Goal: Task Accomplishment & Management: Manage account settings

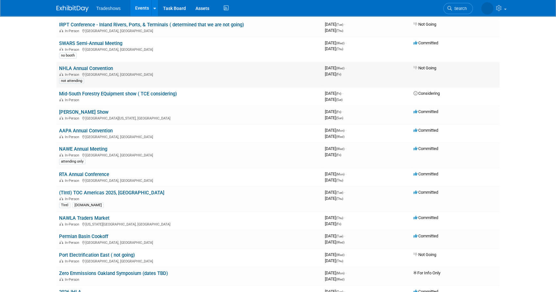
scroll to position [263, 0]
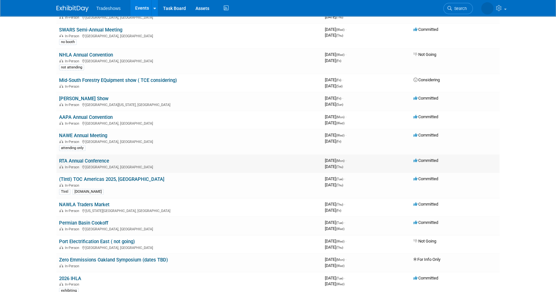
click at [60, 159] on link "RTA Annual Conference" at bounding box center [84, 161] width 50 height 6
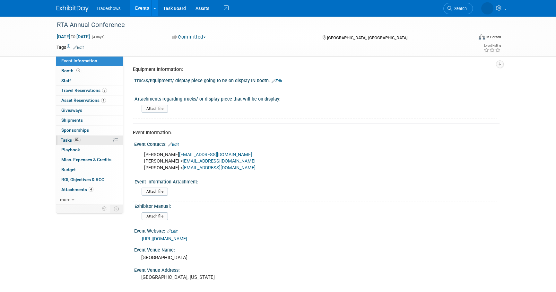
click at [71, 140] on span "Tasks 0%" at bounding box center [71, 139] width 20 height 5
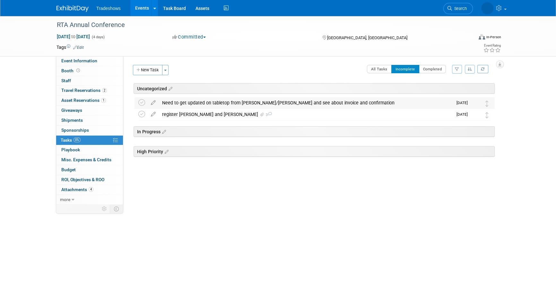
click at [224, 102] on div "Need to get updated on tabletop from debbie/nate and see about invoice and conf…" at bounding box center [306, 102] width 294 height 11
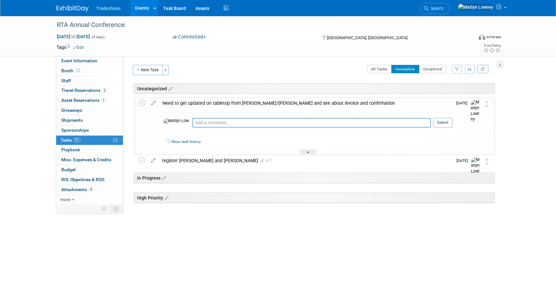
click at [224, 102] on div "Need to get updated on tabletop from debbie/nate and see about invoice and conf…" at bounding box center [305, 103] width 293 height 11
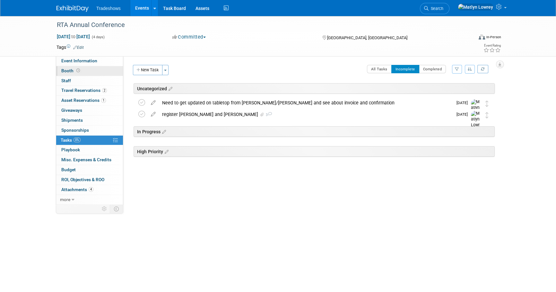
click at [92, 73] on link "Booth" at bounding box center [89, 71] width 67 height 10
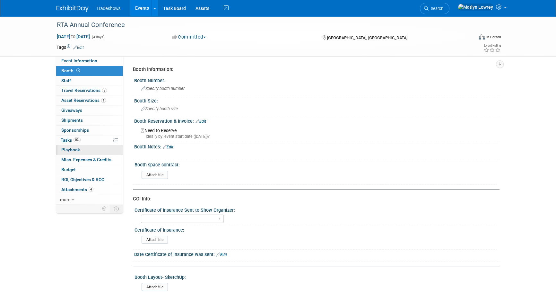
click at [72, 150] on span "Playbook 0" at bounding box center [70, 149] width 19 height 5
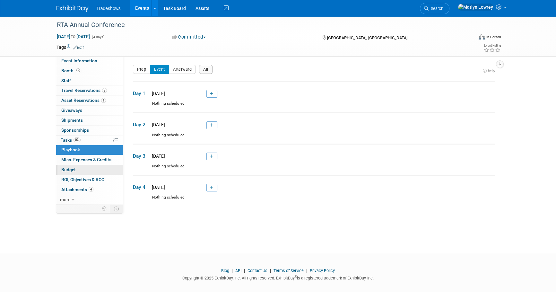
click at [74, 167] on span "Budget" at bounding box center [68, 169] width 14 height 5
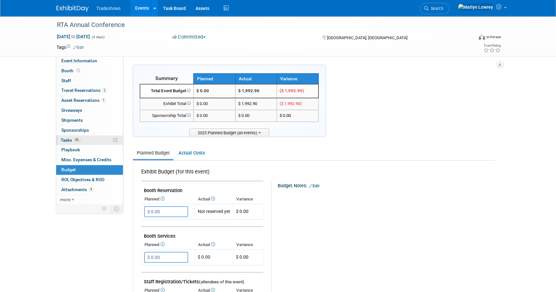
click at [71, 141] on span "Tasks 0%" at bounding box center [71, 139] width 20 height 5
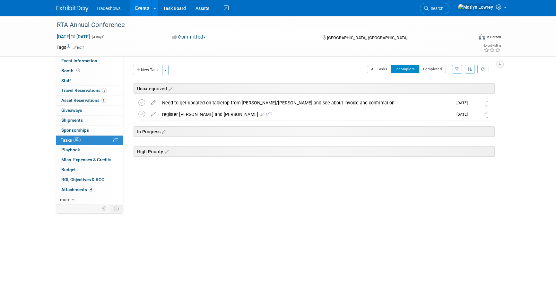
click at [144, 13] on link "Events" at bounding box center [141, 8] width 23 height 16
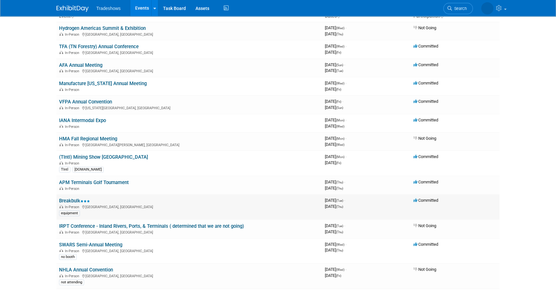
scroll to position [58, 0]
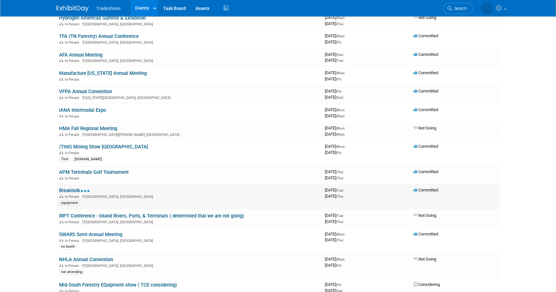
click at [78, 189] on link "Breakbulk" at bounding box center [74, 190] width 31 height 6
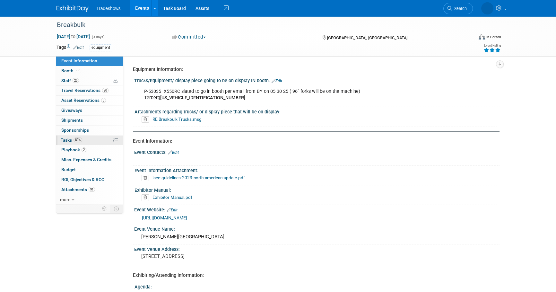
click at [83, 141] on link "80% Tasks 80%" at bounding box center [89, 140] width 67 height 10
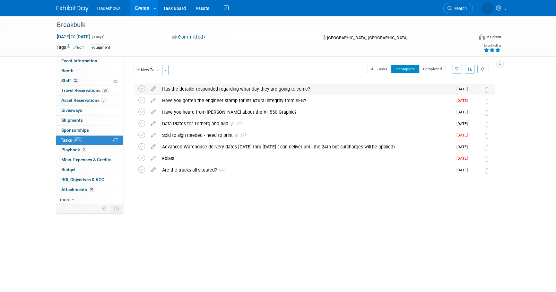
click at [174, 89] on div "Has the detailer responded regarding what day they are going to come?" at bounding box center [306, 88] width 294 height 11
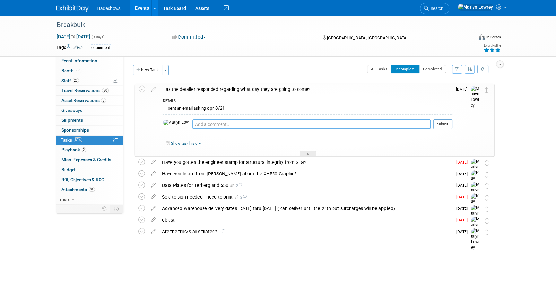
click at [192, 125] on textarea at bounding box center [311, 124] width 239 height 10
type textarea "yes"
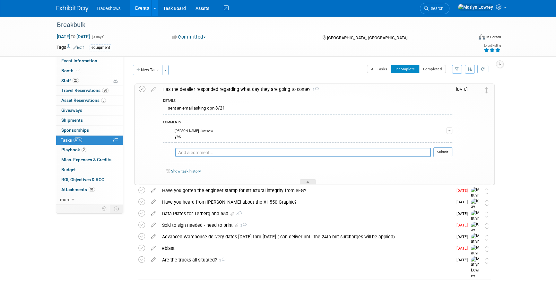
click at [140, 90] on icon at bounding box center [142, 89] width 7 height 7
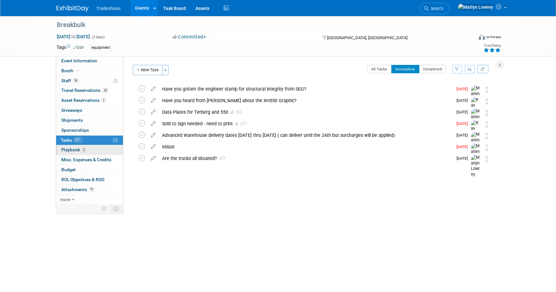
click at [73, 151] on span "Playbook 2" at bounding box center [73, 149] width 25 height 5
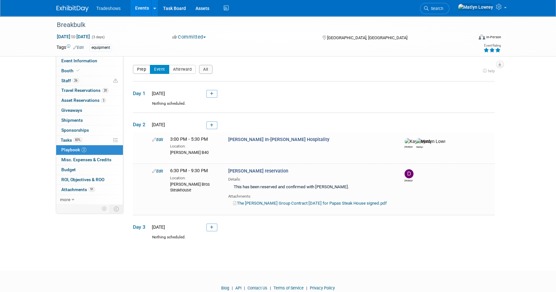
click at [147, 72] on button "Prep" at bounding box center [141, 69] width 17 height 9
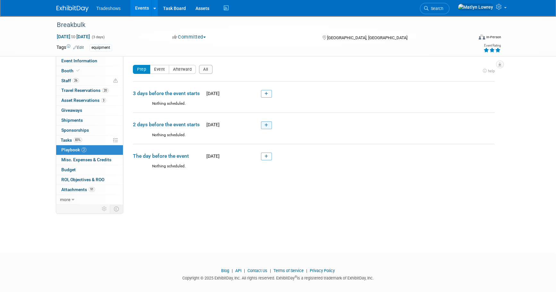
click at [264, 126] on link at bounding box center [266, 125] width 11 height 8
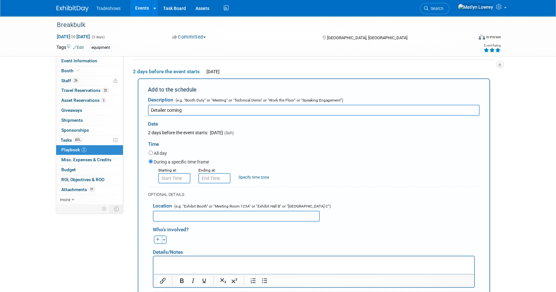
type input "Detailer coming"
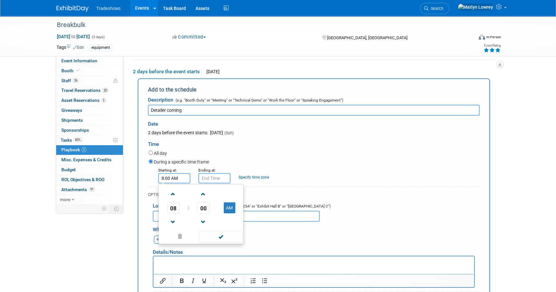
click at [182, 176] on input "8:00 AM" at bounding box center [174, 178] width 32 height 10
click at [204, 208] on span "00" at bounding box center [203, 208] width 12 height 12
click at [218, 215] on td "30" at bounding box center [211, 211] width 21 height 17
type input "8:30 AM"
drag, startPoint x: 219, startPoint y: 239, endPoint x: 222, endPoint y: 217, distance: 21.3
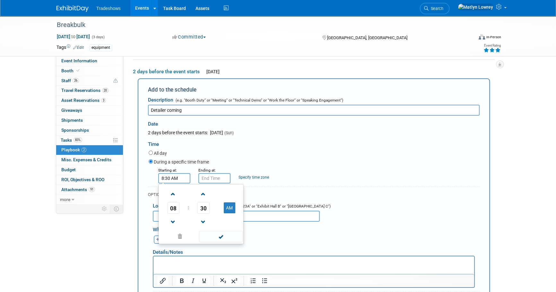
click at [219, 238] on span at bounding box center [220, 236] width 43 height 11
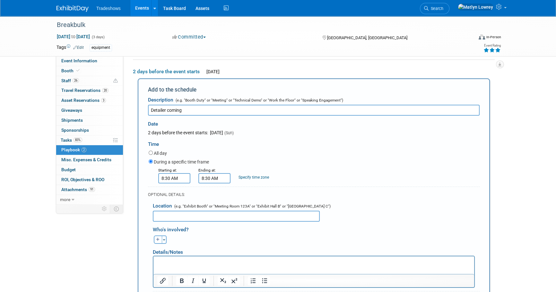
click at [223, 178] on input "8:30 AM" at bounding box center [214, 178] width 32 height 10
click at [274, 209] on button "AM" at bounding box center [270, 207] width 12 height 11
type input "8:30 PM"
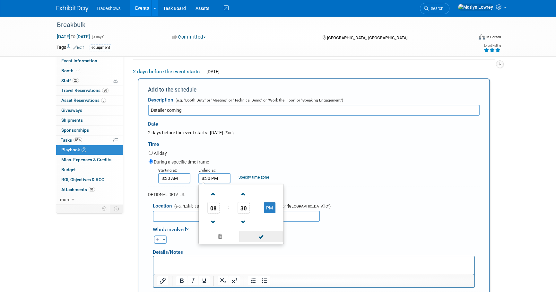
click at [260, 234] on span at bounding box center [260, 236] width 43 height 11
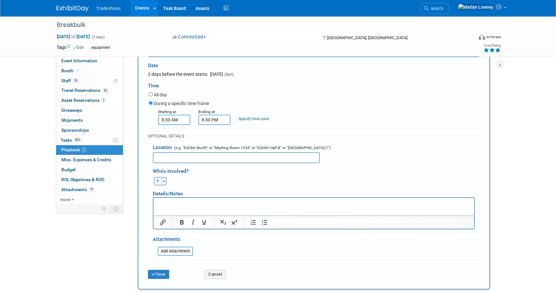
scroll to position [140, 0]
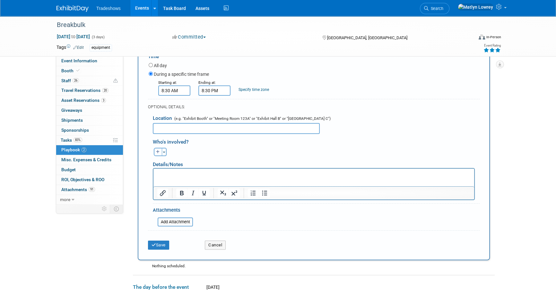
click at [160, 154] on button "button" at bounding box center [158, 152] width 8 height 8
select select
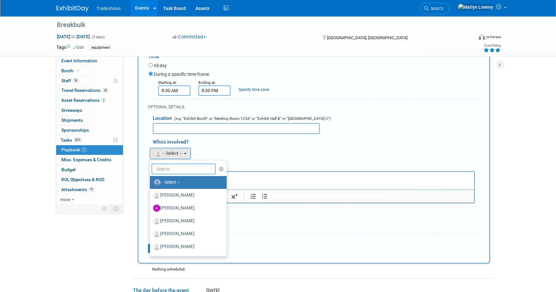
click at [163, 169] on input "text" at bounding box center [184, 168] width 64 height 11
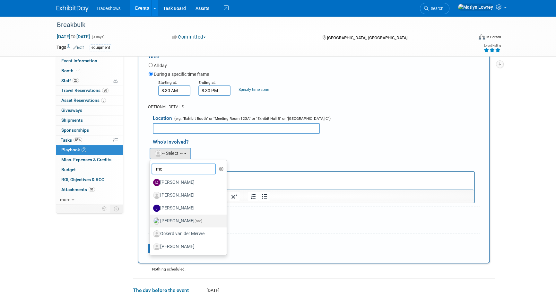
type input "me"
click at [175, 216] on label "Matlyn Lowrey (me)" at bounding box center [186, 221] width 67 height 10
click at [151, 218] on input "Matlyn Lowrey (me)" at bounding box center [149, 220] width 4 height 4
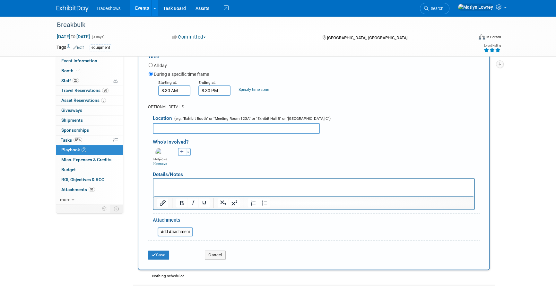
click at [182, 155] on div "Aaron remove Alex remove Amanda remove" at bounding box center [316, 156] width 336 height 20
click at [183, 154] on button "button" at bounding box center [182, 152] width 8 height 8
select select
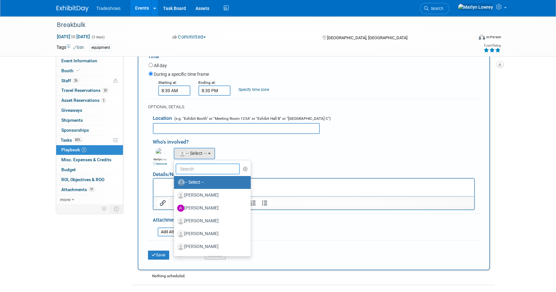
click at [185, 170] on input "text" at bounding box center [208, 168] width 64 height 11
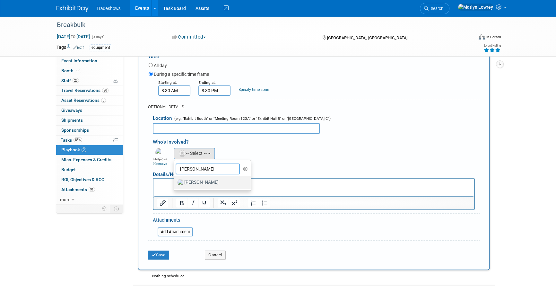
type input "kay"
click at [187, 185] on label "Kay Reynolds" at bounding box center [210, 182] width 67 height 10
click at [175, 184] on input "Kay Reynolds" at bounding box center [173, 181] width 4 height 4
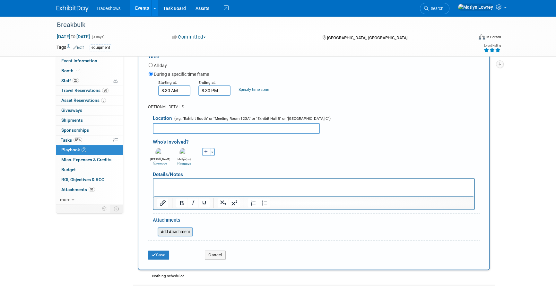
click at [178, 228] on input "file" at bounding box center [154, 232] width 76 height 8
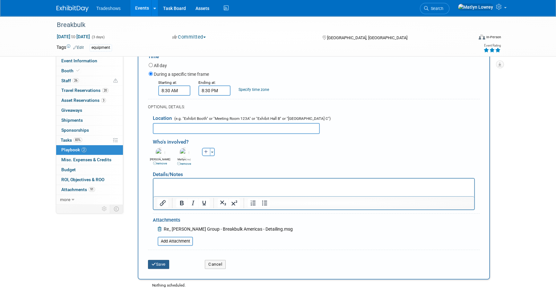
click at [162, 263] on button "Save" at bounding box center [158, 264] width 21 height 9
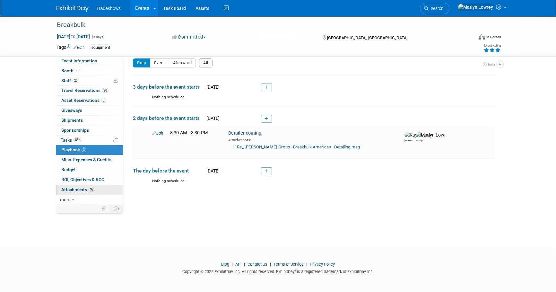
scroll to position [5, 0]
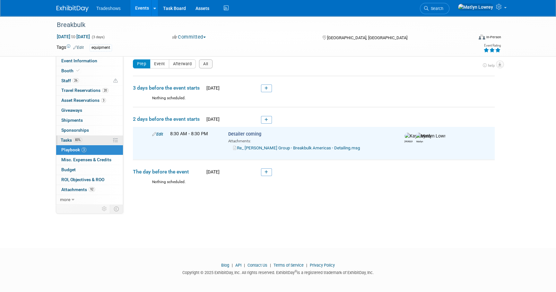
click at [65, 143] on link "83% Tasks 83%" at bounding box center [89, 140] width 67 height 10
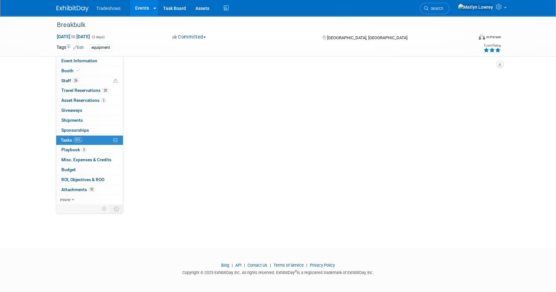
scroll to position [0, 0]
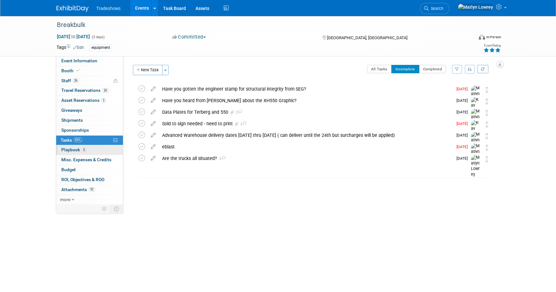
click at [78, 147] on span "Playbook 3" at bounding box center [73, 149] width 25 height 5
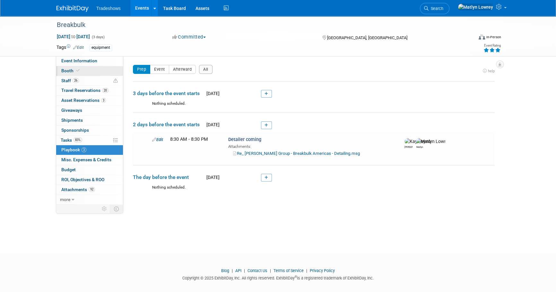
click at [64, 73] on span "Booth" at bounding box center [71, 70] width 20 height 5
select select "Certificate of insurance not needed"
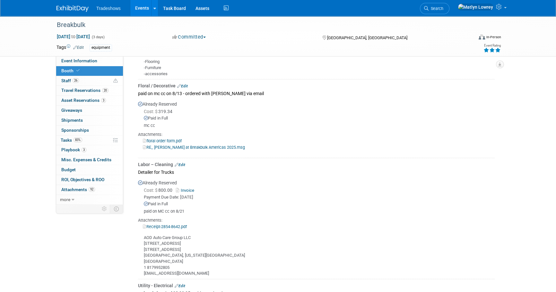
scroll to position [613, 0]
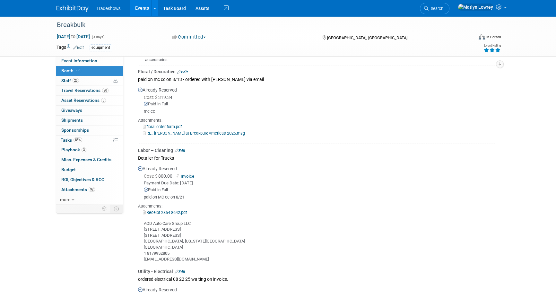
click at [185, 148] on link "Edit" at bounding box center [180, 150] width 11 height 4
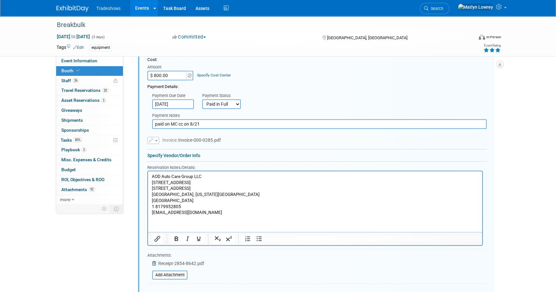
scroll to position [798, 0]
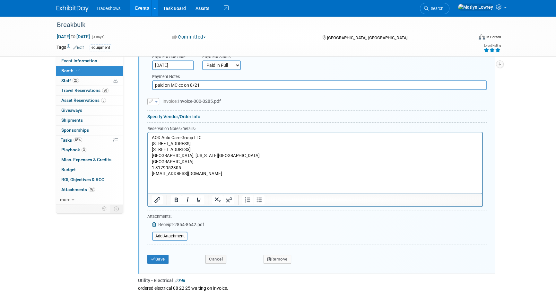
click at [198, 175] on p "AOD Auto Care Group LLC 2601 East State Highway 121 Building 2, Suite 206 Lewis…" at bounding box center [315, 156] width 327 height 42
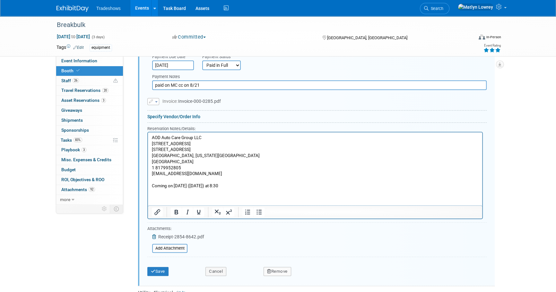
click at [164, 252] on form "Audio / Video Carpet / Flooring Catering / Food / Beverage Floral / Decorative …" at bounding box center [316, 122] width 339 height 314
click at [161, 267] on button "Save" at bounding box center [157, 271] width 21 height 9
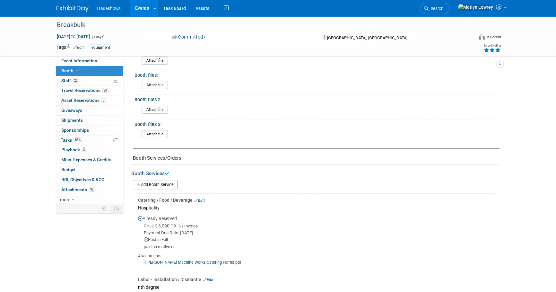
scroll to position [243, 0]
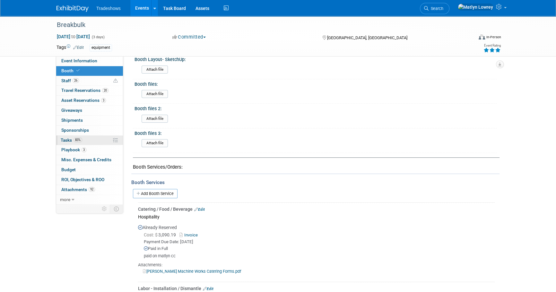
click at [64, 138] on span "Tasks 83%" at bounding box center [72, 139] width 22 height 5
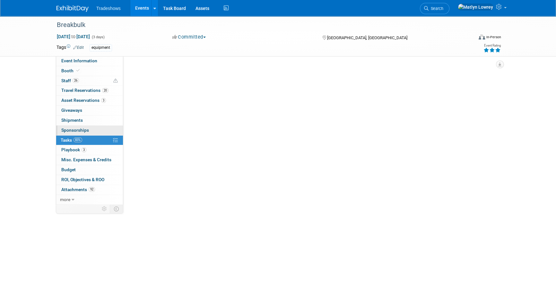
scroll to position [0, 0]
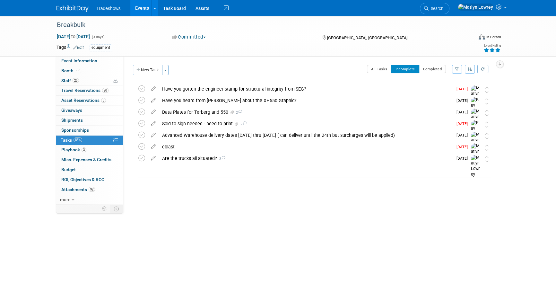
click at [148, 8] on link "Events" at bounding box center [141, 8] width 23 height 16
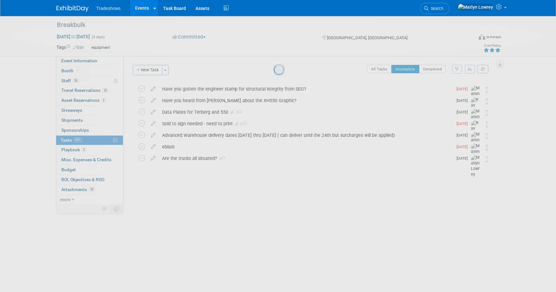
click at [141, 9] on link "Events" at bounding box center [141, 8] width 23 height 16
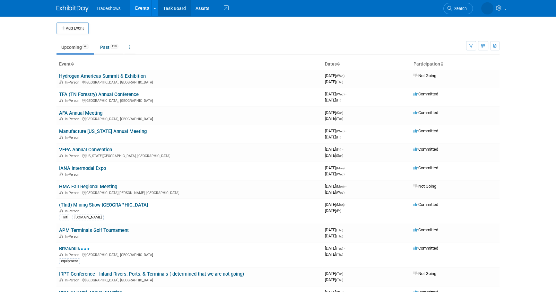
click at [164, 7] on link "Task Board" at bounding box center [174, 8] width 32 height 16
